Goal: Navigation & Orientation: Find specific page/section

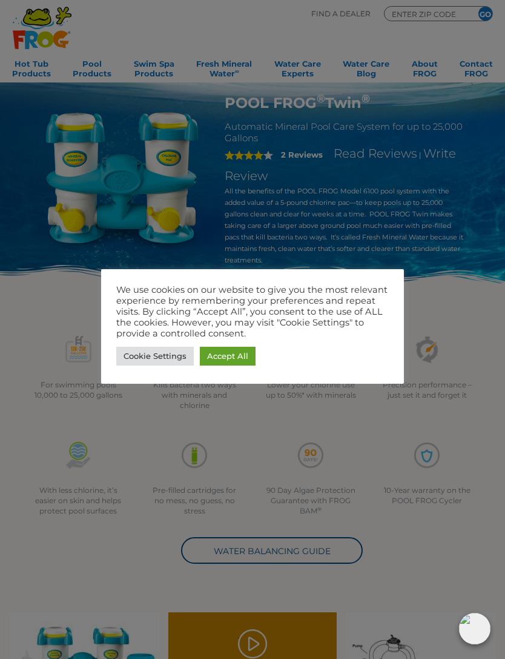
click at [235, 365] on link "Accept All" at bounding box center [228, 356] width 56 height 19
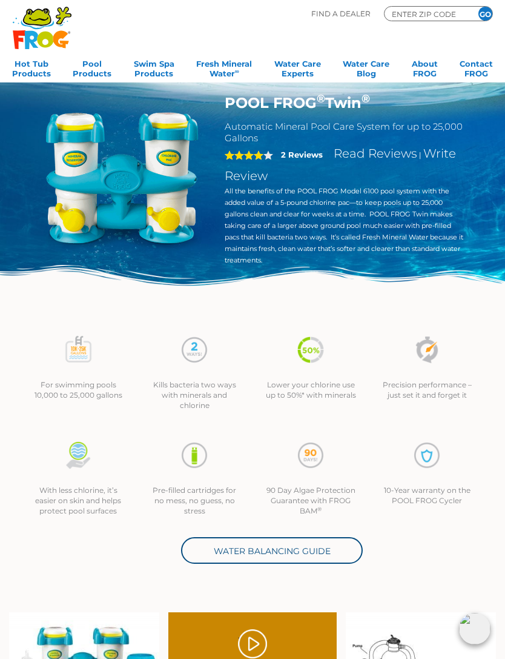
click at [456, 15] on input "ENTER ZIP CODE" at bounding box center [427, 13] width 73 height 11
type input "49022"
click at [487, 13] on input "GO" at bounding box center [486, 14] width 14 height 14
click at [492, 14] on input "GO" at bounding box center [486, 14] width 14 height 14
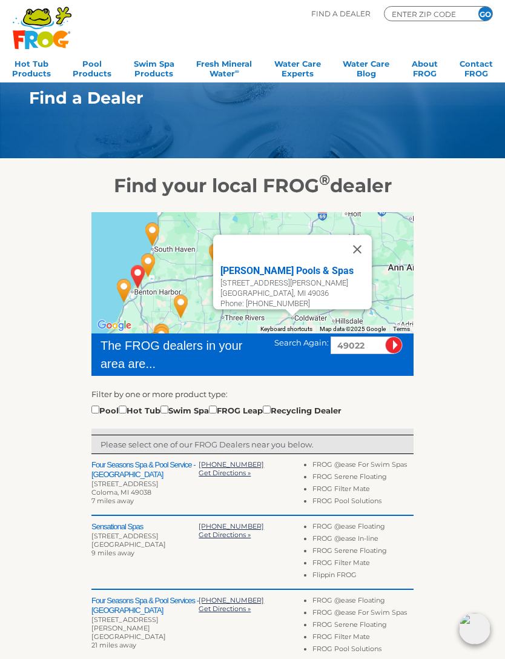
click at [369, 247] on button "Close" at bounding box center [357, 249] width 29 height 29
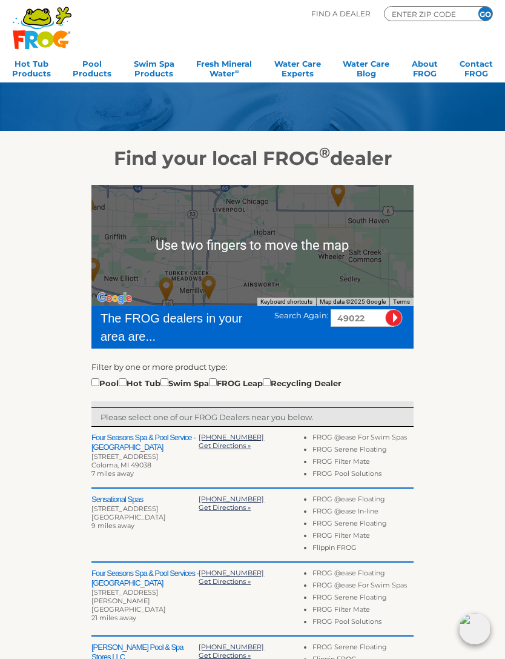
scroll to position [24, 0]
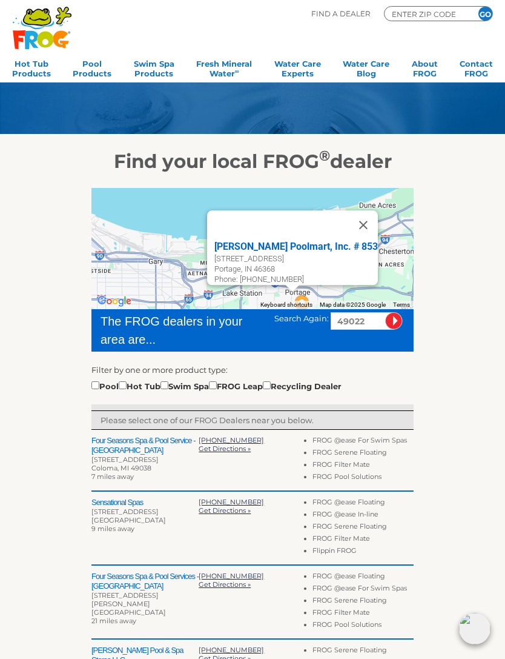
click at [364, 219] on button "Close" at bounding box center [363, 224] width 29 height 29
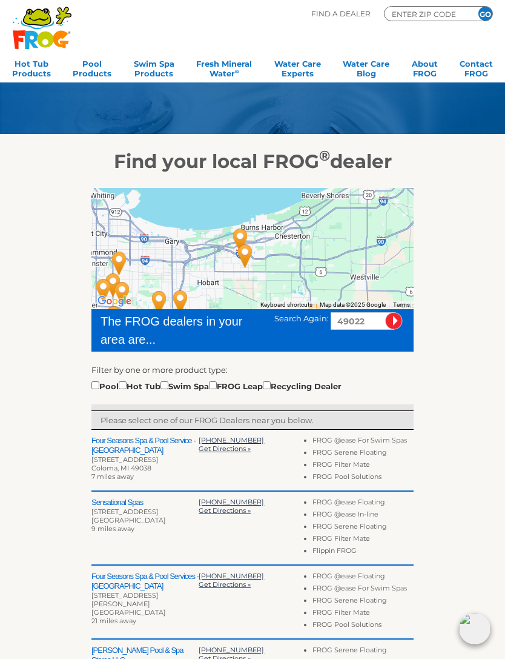
scroll to position [39, 0]
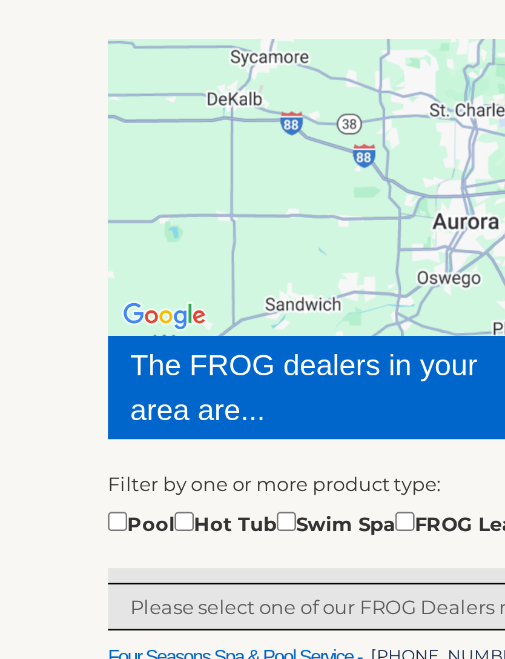
click at [92, 367] on input "checkbox" at bounding box center [96, 371] width 8 height 8
checkbox input "true"
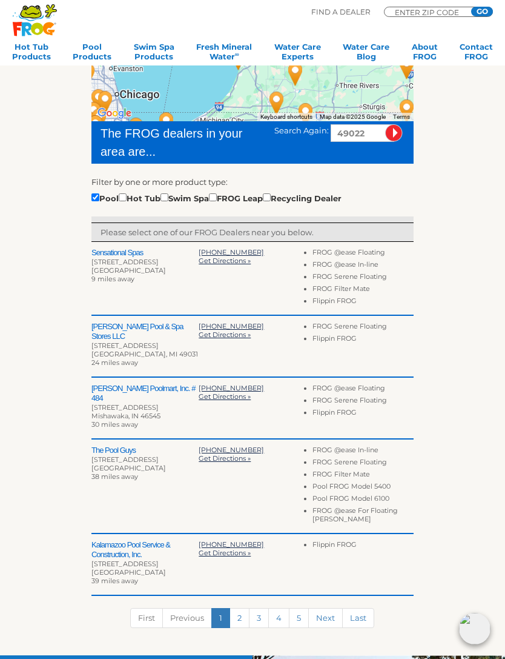
click at [360, 136] on input "49022" at bounding box center [363, 133] width 64 height 18
type input "4"
type input "52801"
click at [390, 133] on input "image" at bounding box center [394, 133] width 18 height 18
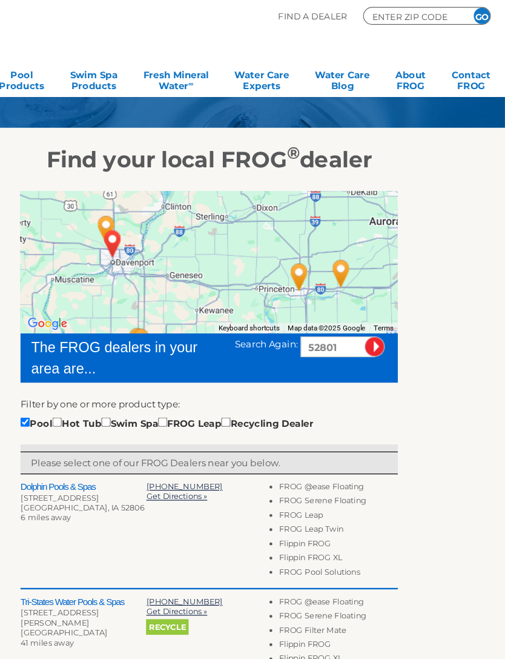
scroll to position [47, 0]
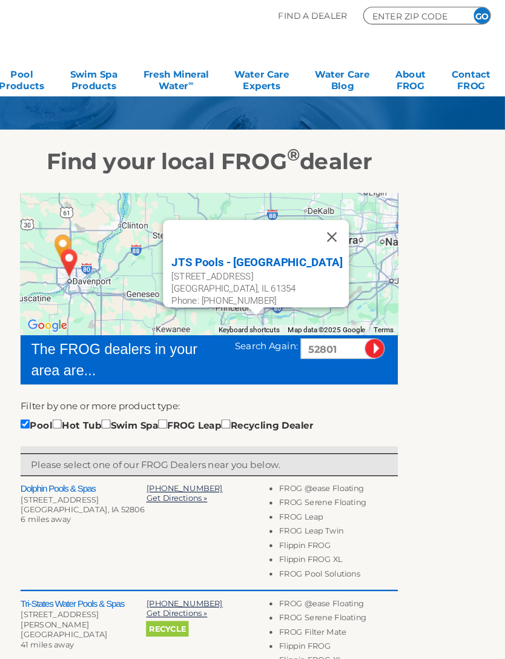
click at [343, 194] on button "Close" at bounding box center [357, 202] width 29 height 29
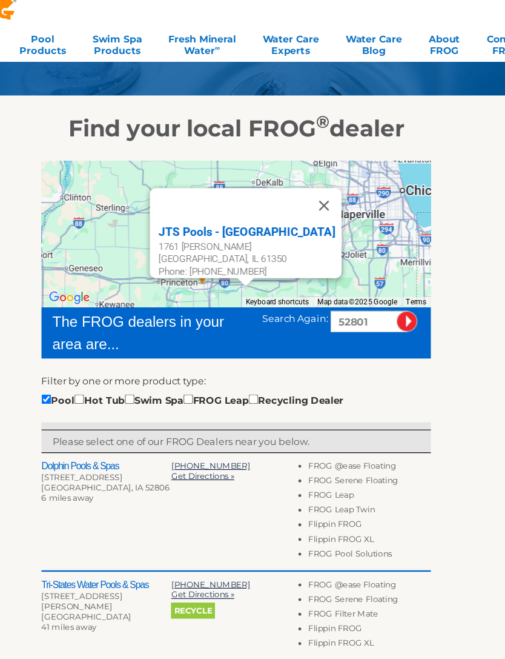
click at [311, 187] on button "Close" at bounding box center [325, 201] width 29 height 29
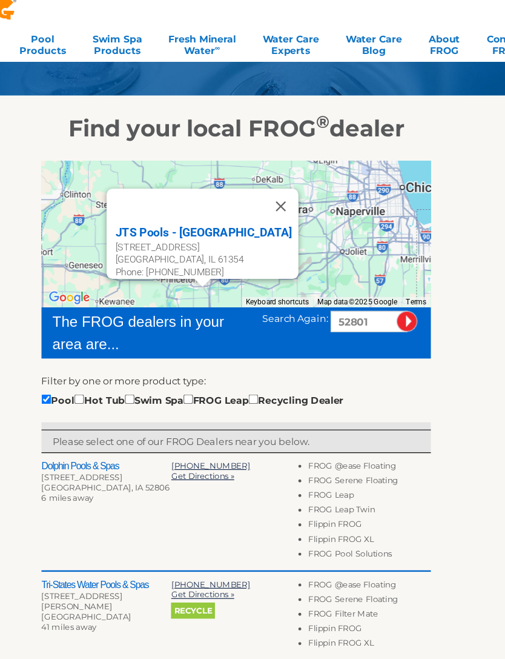
click at [153, 217] on div "JTS Pools - Peru" at bounding box center [228, 224] width 151 height 15
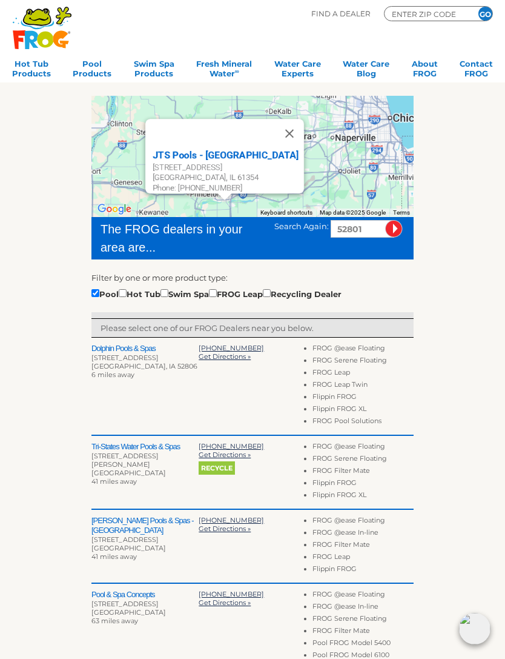
scroll to position [0, 0]
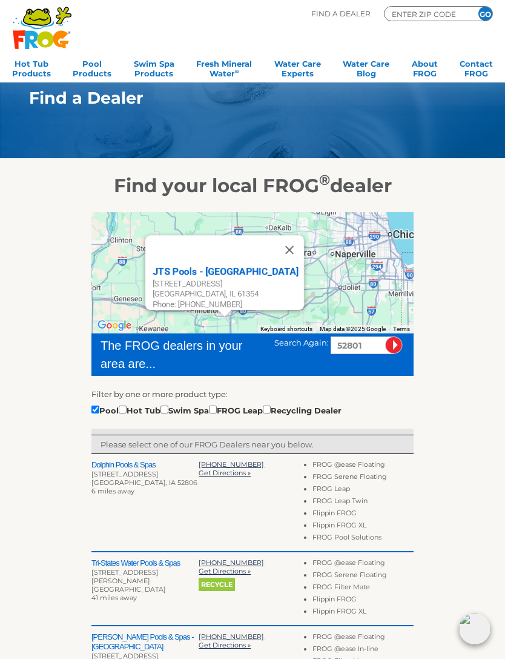
click at [211, 275] on div "JTS Pools - Peru" at bounding box center [228, 271] width 151 height 15
click at [187, 275] on div "JTS Pools - Peru" at bounding box center [228, 271] width 151 height 15
